Goal: Information Seeking & Learning: Learn about a topic

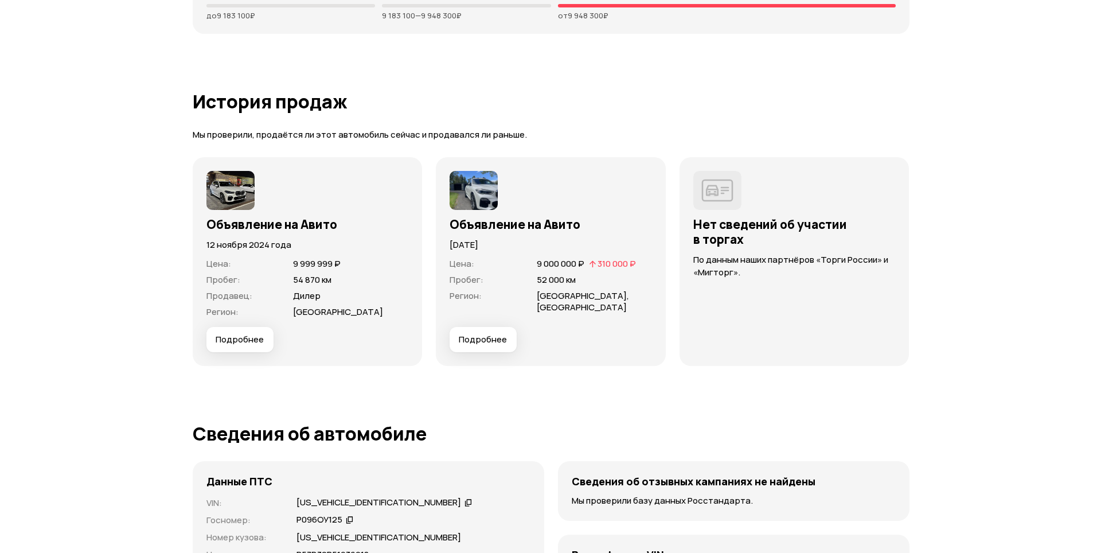
scroll to position [2868, 0]
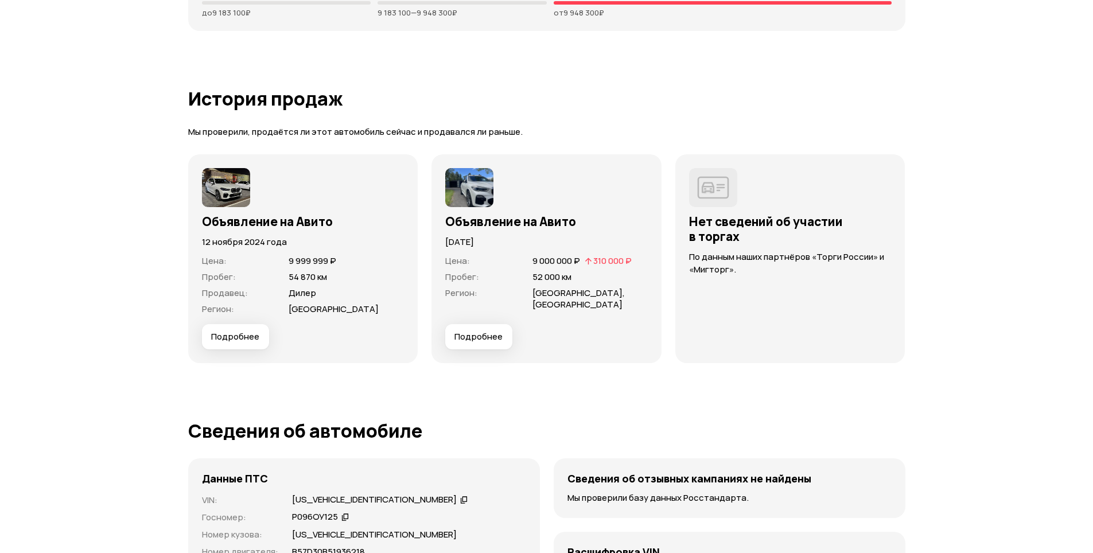
click at [464, 337] on span "Подробнее" at bounding box center [478, 336] width 48 height 11
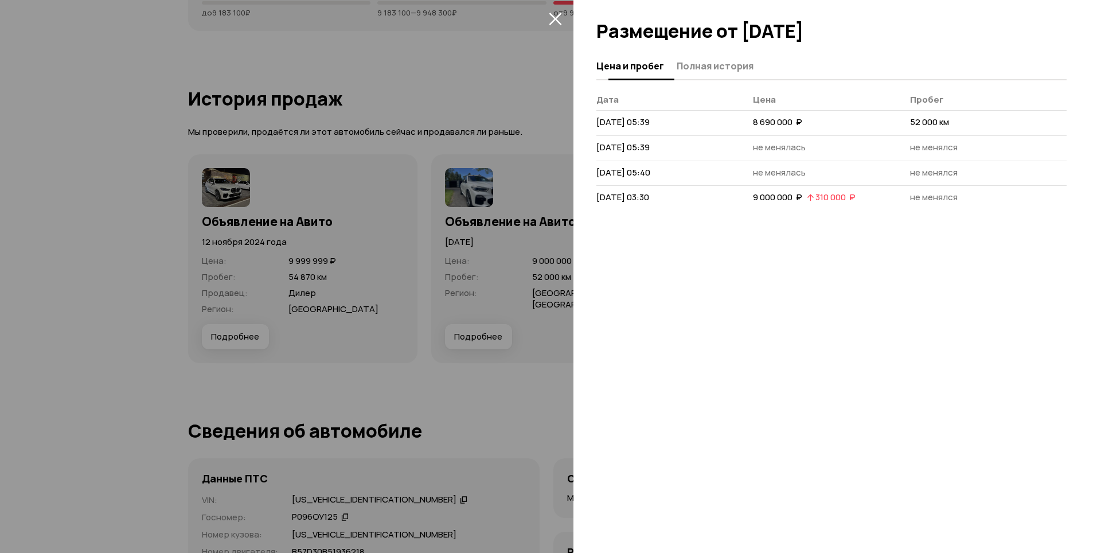
click at [694, 71] on span "Полная история" at bounding box center [715, 65] width 77 height 11
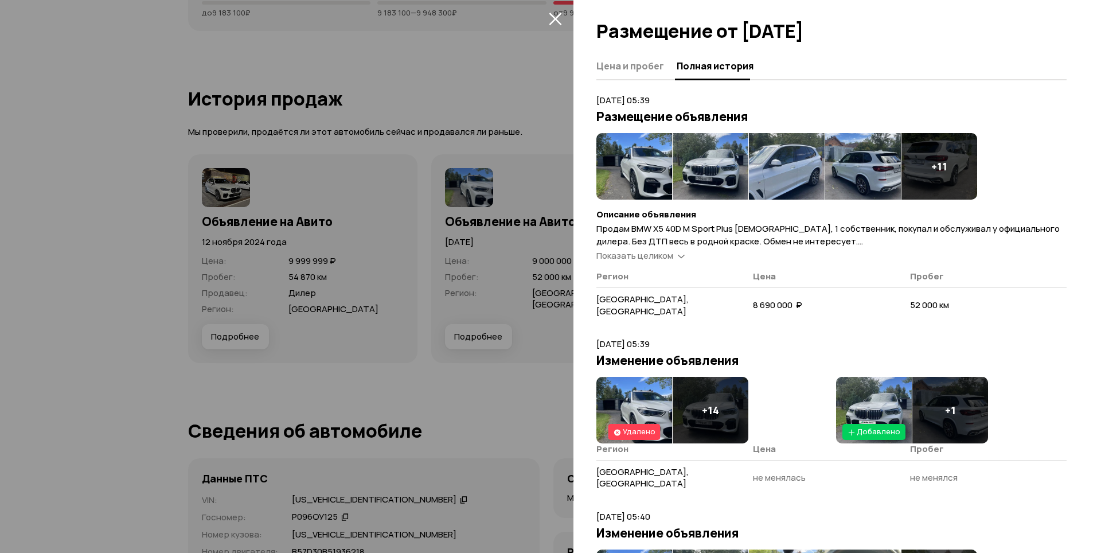
click at [658, 255] on span "Показать целиком" at bounding box center [635, 256] width 77 height 12
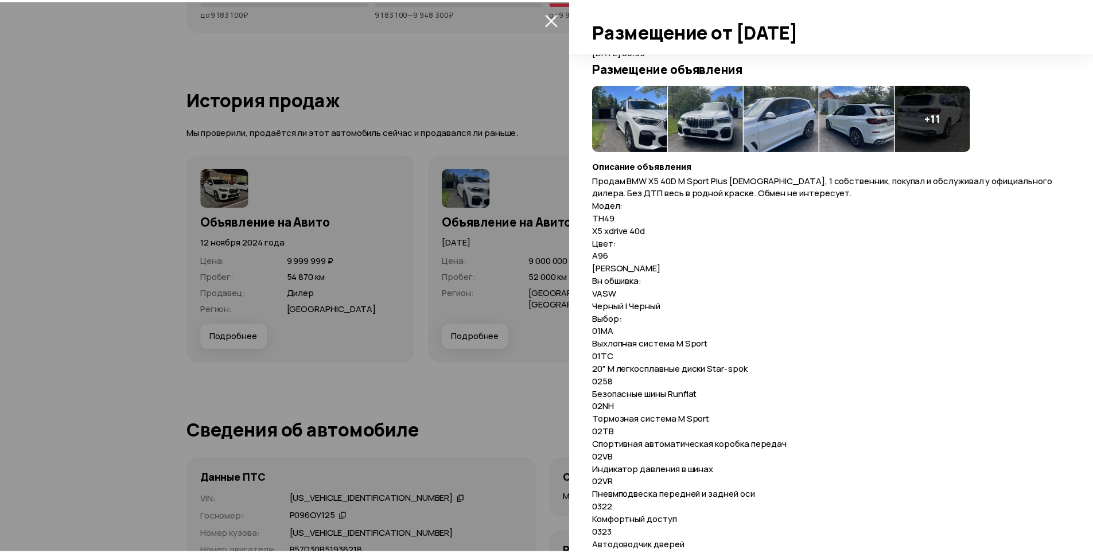
scroll to position [0, 0]
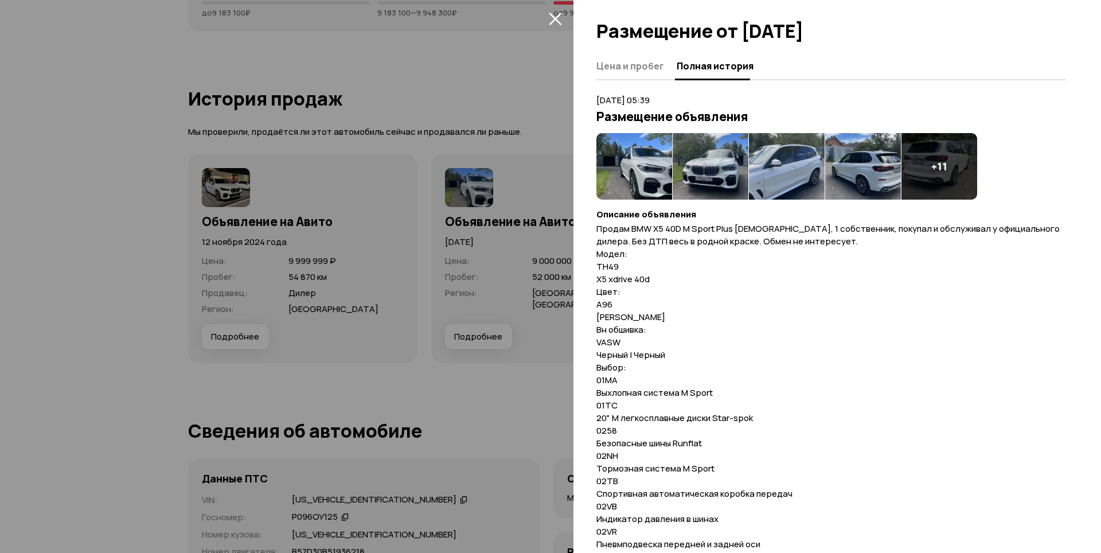
click at [552, 14] on icon "закрыть" at bounding box center [555, 18] width 13 height 13
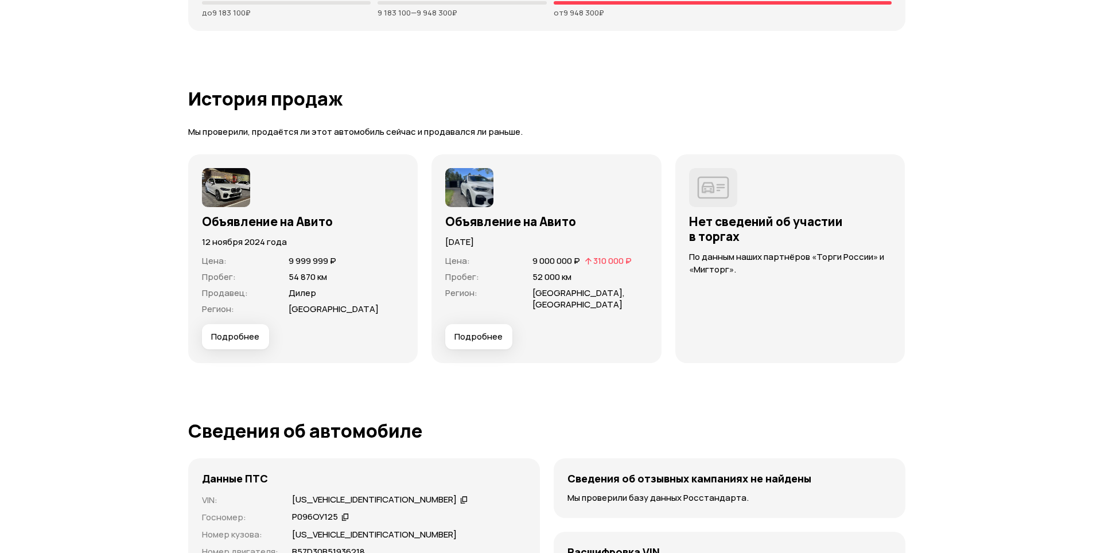
click at [235, 340] on span "Подробнее" at bounding box center [235, 336] width 48 height 11
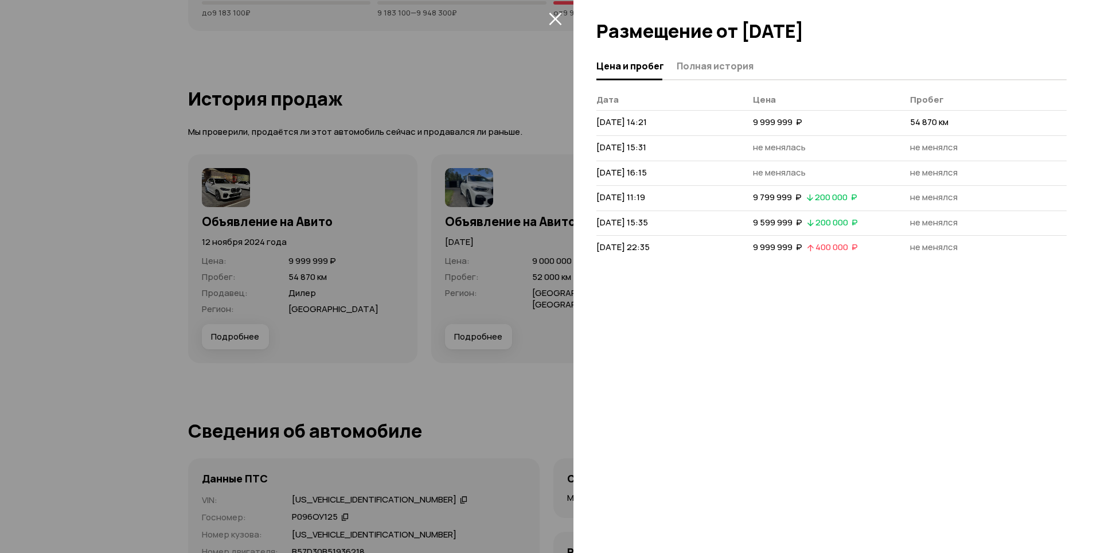
click at [724, 75] on button "Полная история" at bounding box center [713, 65] width 80 height 22
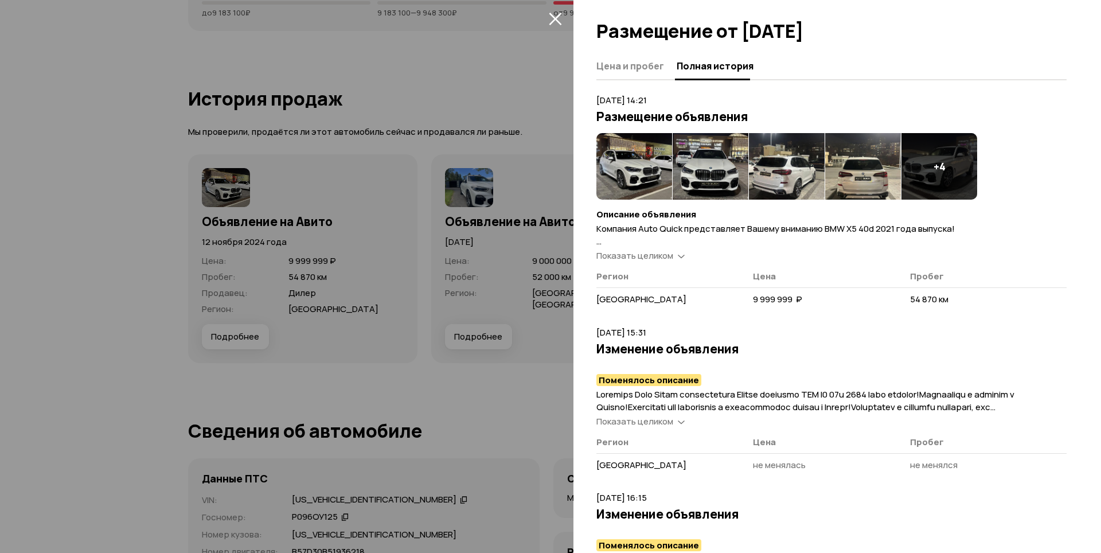
click at [556, 20] on icon "закрыть" at bounding box center [555, 19] width 13 height 13
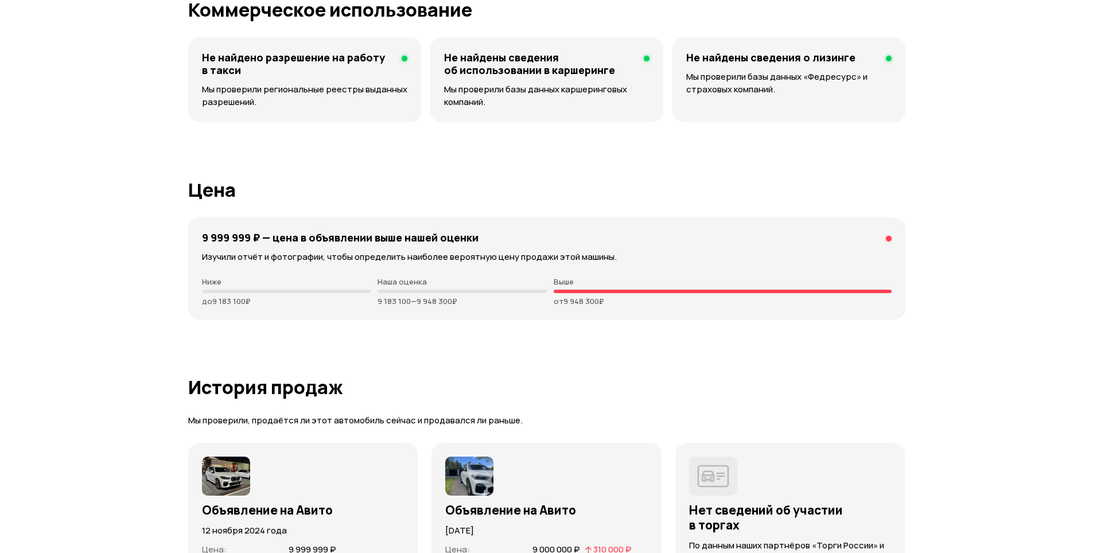
scroll to position [2582, 0]
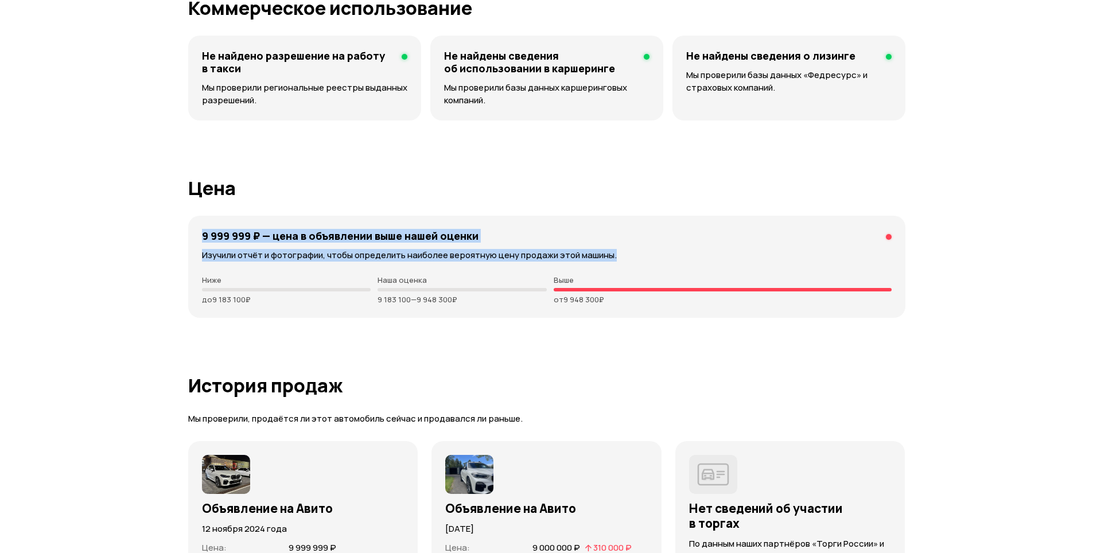
drag, startPoint x: 615, startPoint y: 258, endPoint x: 186, endPoint y: 234, distance: 429.2
click at [250, 231] on h4 "9 999 999 ₽ — цена в объявлении выше нашей оценки" at bounding box center [340, 235] width 277 height 13
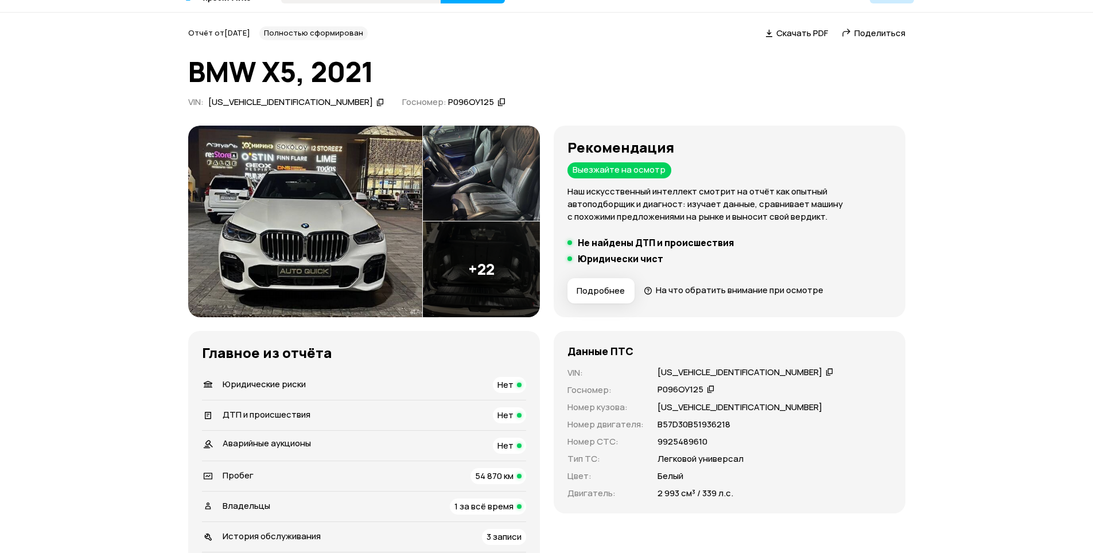
scroll to position [57, 0]
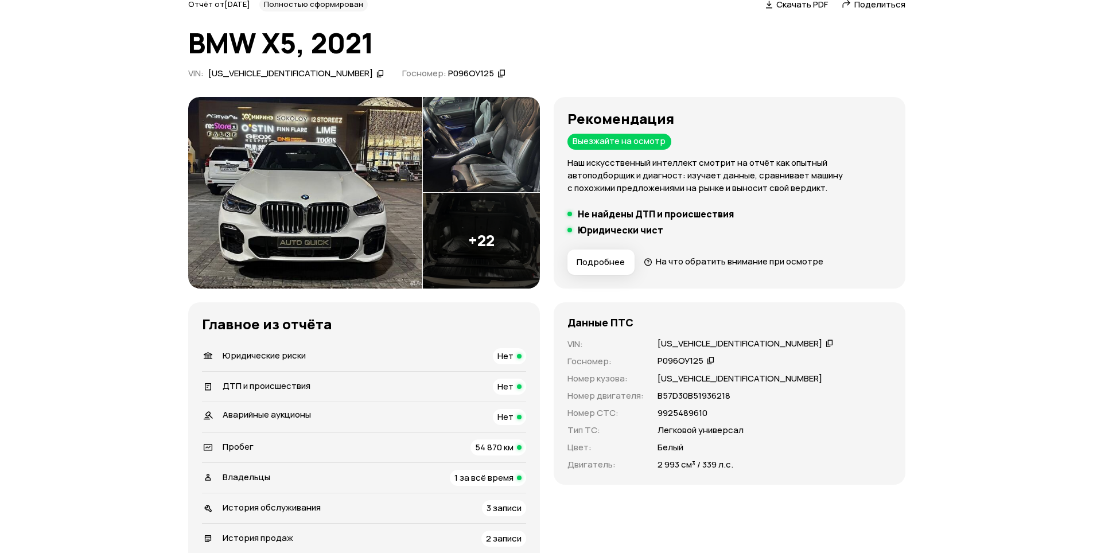
click at [508, 180] on img at bounding box center [481, 145] width 117 height 96
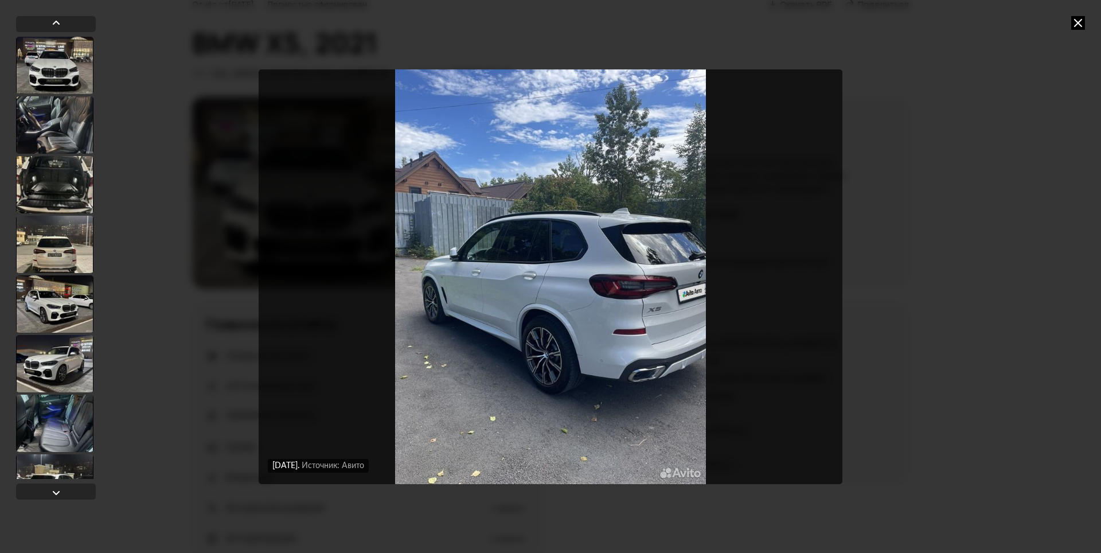
click at [1069, 26] on div "[DATE] Источник: Авито [DATE] Источник: Авито [DATE] Источник: Авито [DATE] Ист…" at bounding box center [550, 276] width 1101 height 553
click at [1073, 26] on icon at bounding box center [1079, 23] width 14 height 14
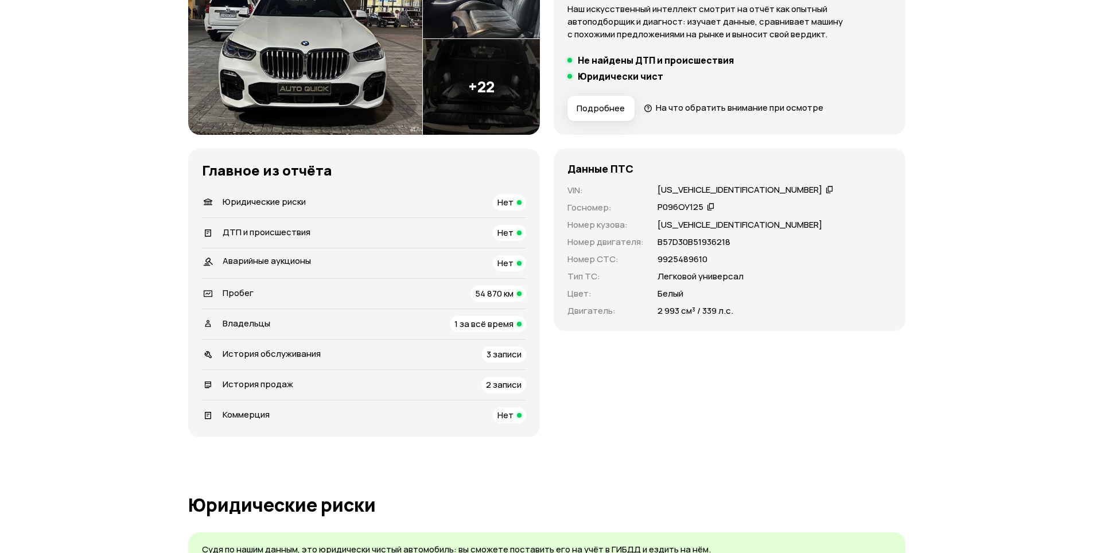
scroll to position [0, 0]
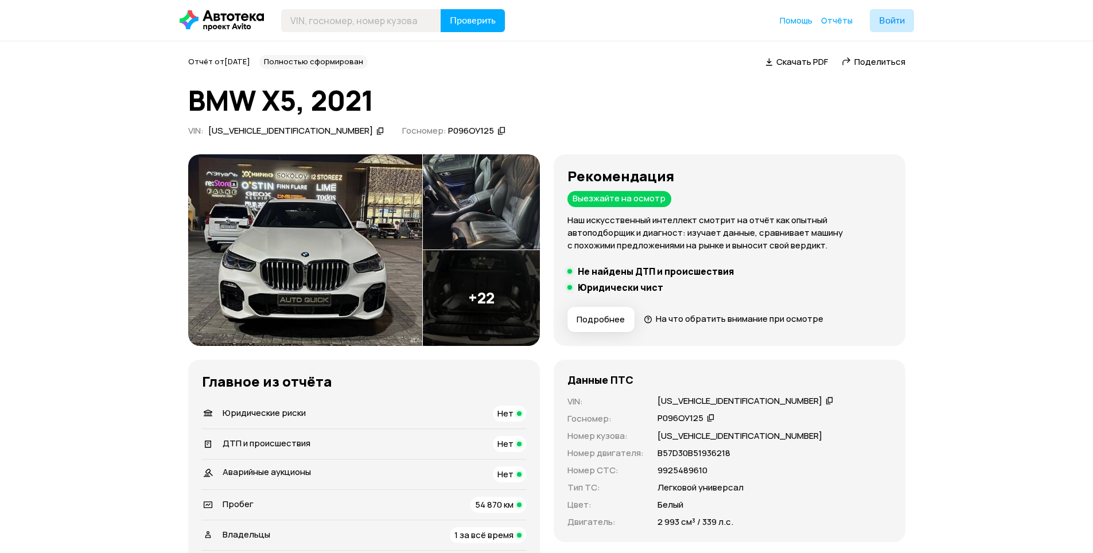
click at [466, 209] on img at bounding box center [481, 202] width 117 height 96
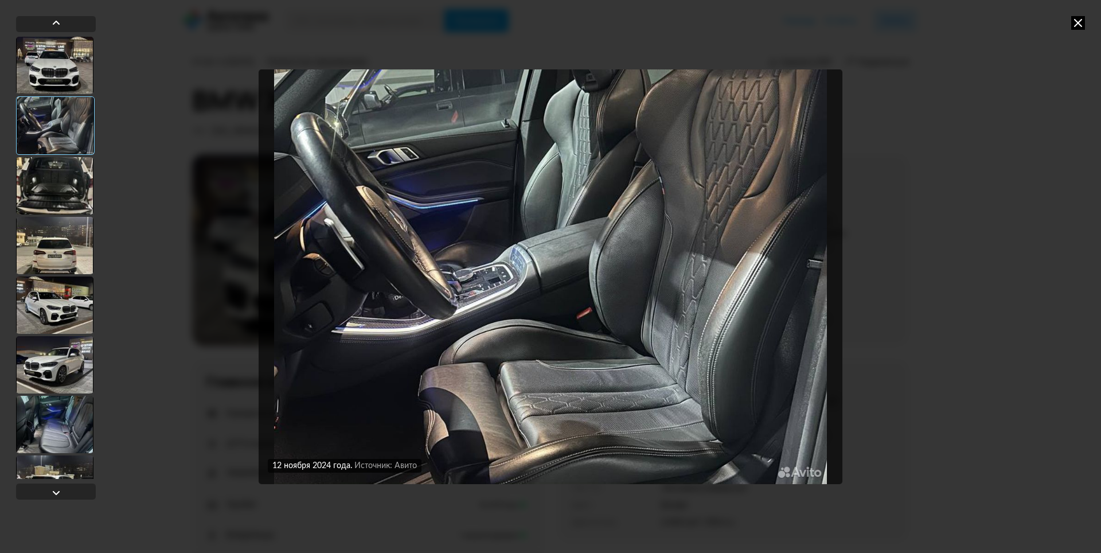
click at [1073, 22] on icon at bounding box center [1079, 23] width 14 height 14
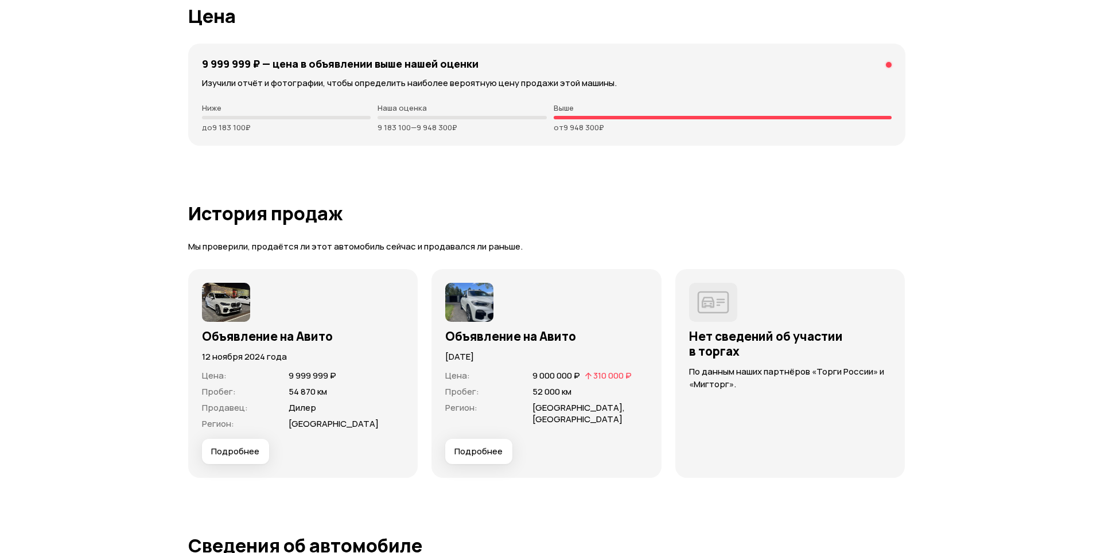
scroll to position [2696, 0]
